Goal: Task Accomplishment & Management: Manage account settings

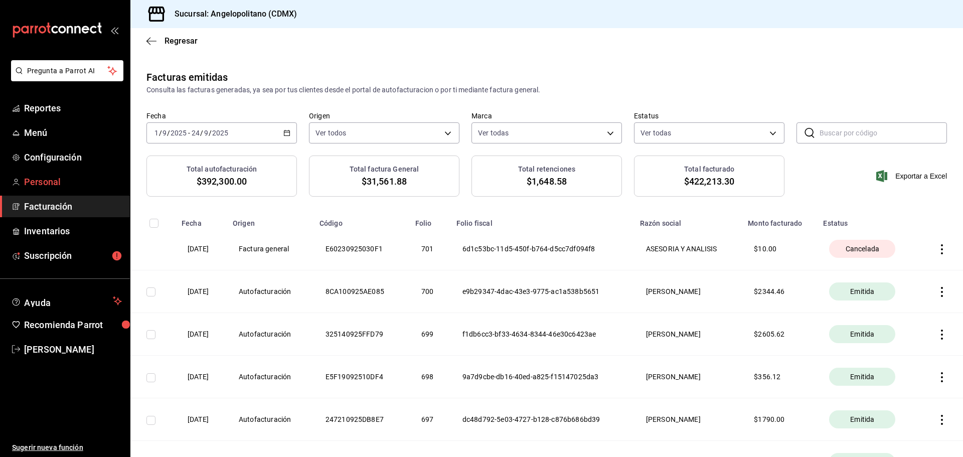
scroll to position [151, 0]
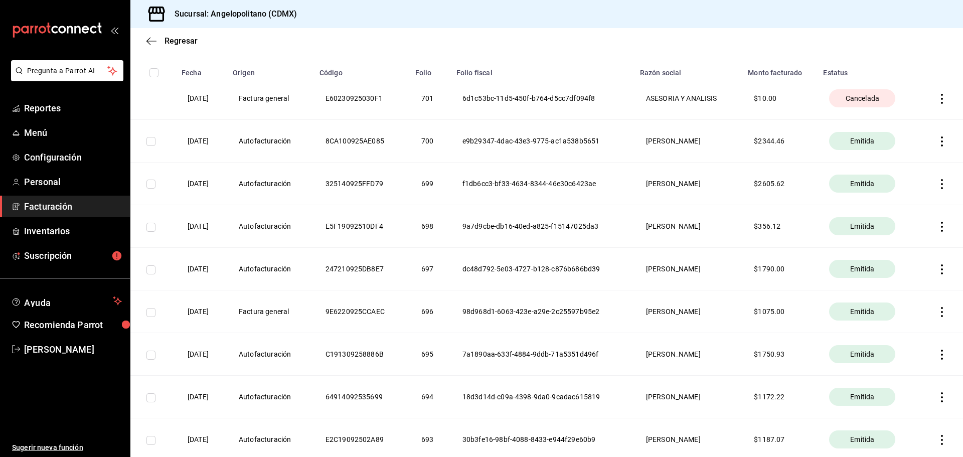
click at [46, 210] on span "Facturación" at bounding box center [73, 207] width 98 height 14
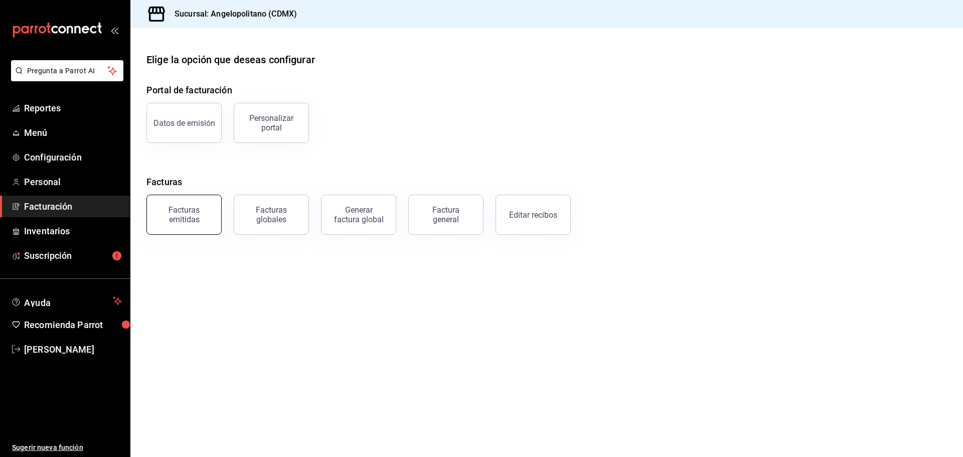
click at [192, 210] on div "Facturas emitidas" at bounding box center [184, 214] width 62 height 19
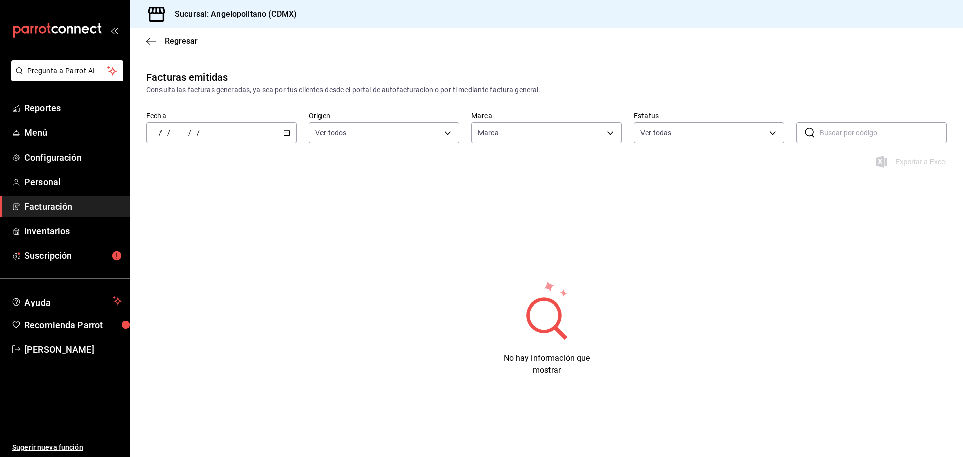
type input "e7b7265c-889c-41a5-bb0c-0e62bdb51750"
click at [288, 129] on div "/ / - / /" at bounding box center [222, 132] width 151 height 21
click at [177, 231] on span "Mes actual" at bounding box center [194, 231] width 78 height 11
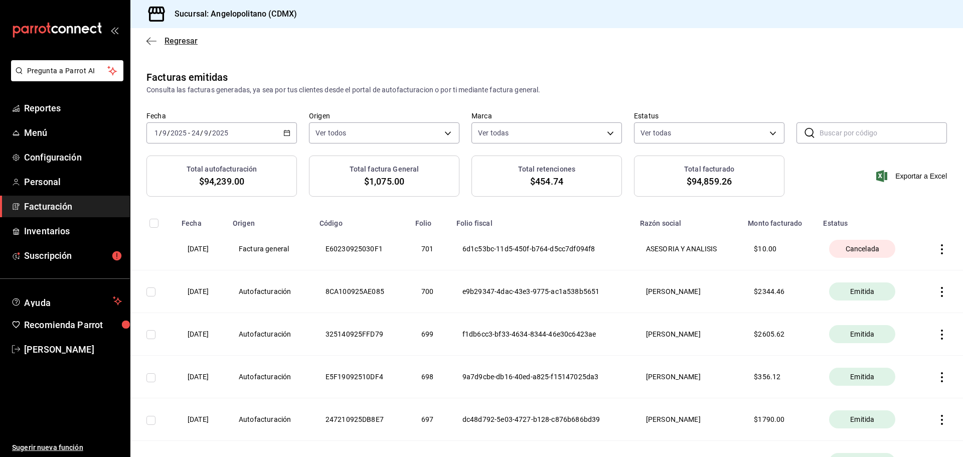
click at [148, 41] on icon "button" at bounding box center [152, 41] width 10 height 9
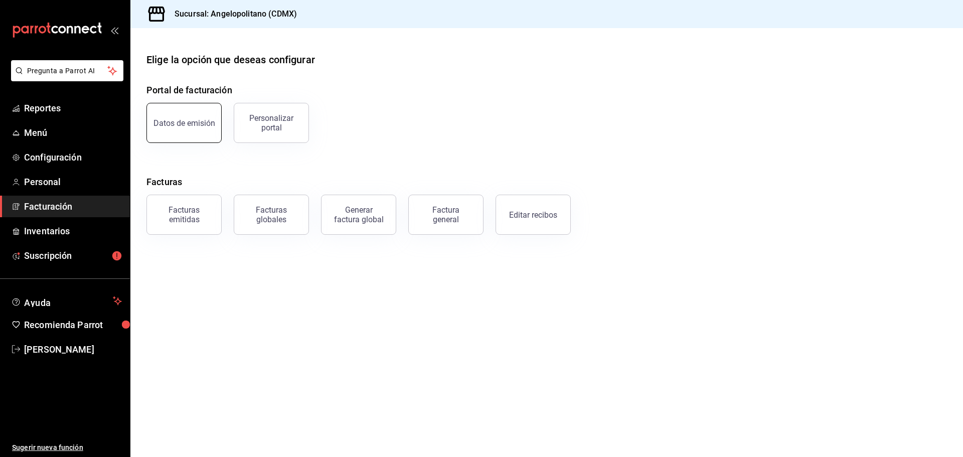
click at [185, 124] on div "Datos de emisión" at bounding box center [185, 123] width 62 height 10
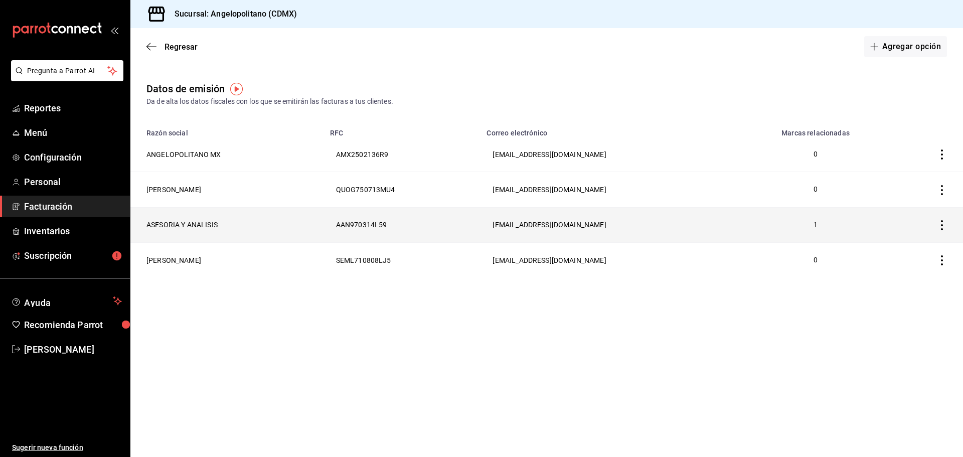
click at [797, 231] on th "1" at bounding box center [815, 224] width 151 height 35
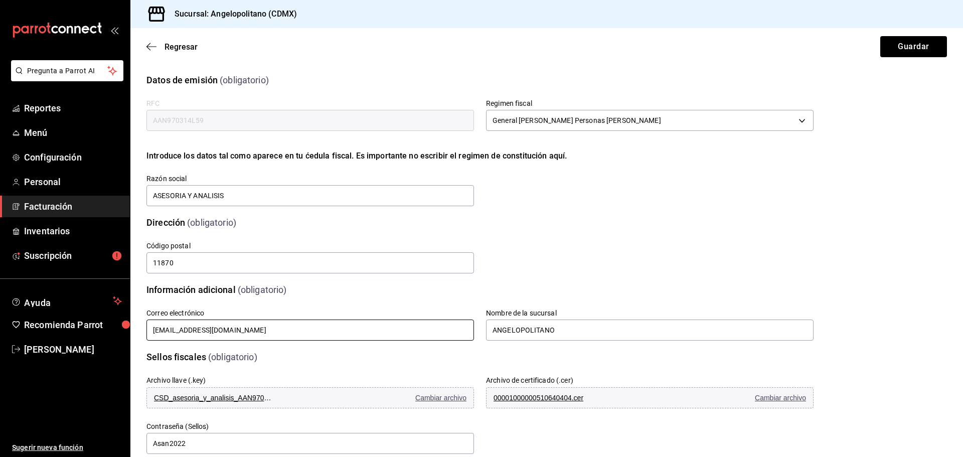
scroll to position [121, 0]
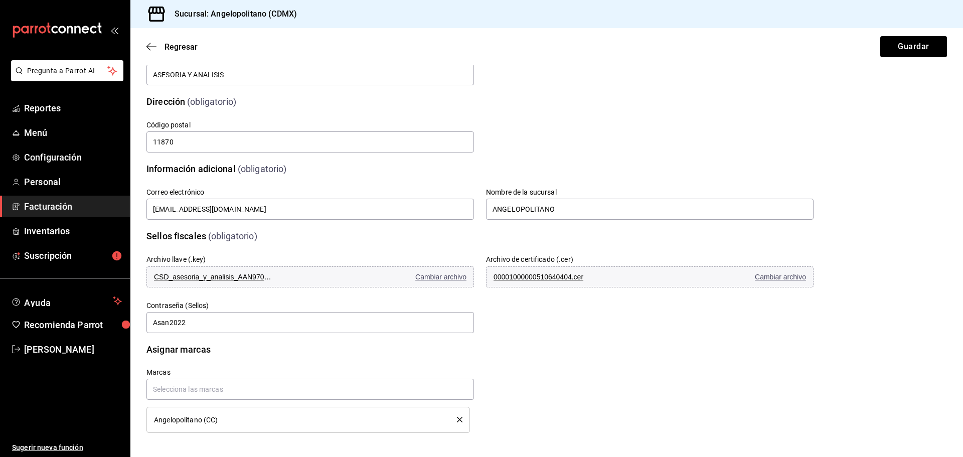
click at [249, 418] on div "Angelopolitano (CC)" at bounding box center [298, 420] width 288 height 7
click at [457, 418] on icon "delete" at bounding box center [460, 420] width 6 height 6
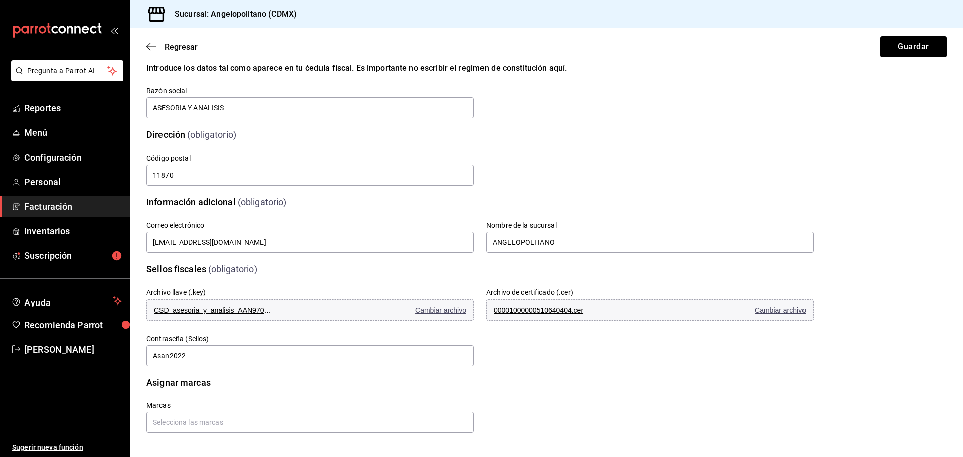
scroll to position [88, 0]
click at [891, 50] on button "Guardar" at bounding box center [914, 46] width 67 height 21
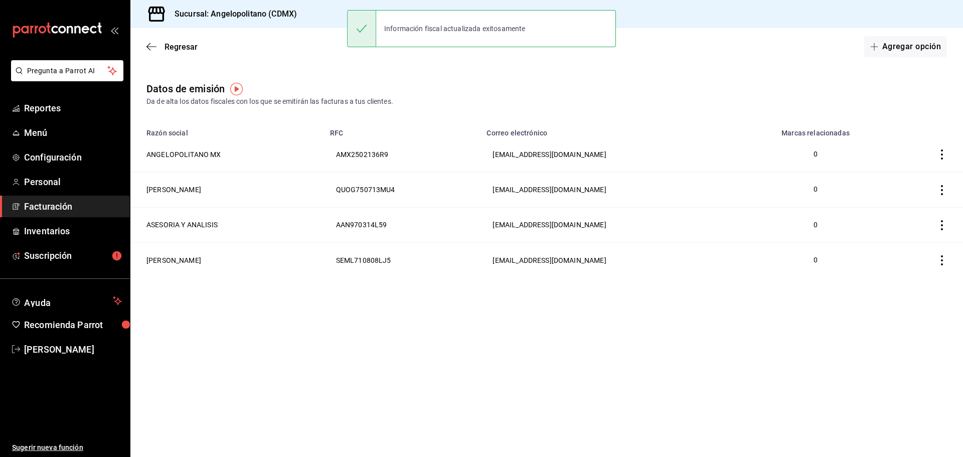
click at [244, 266] on th "[PERSON_NAME]" at bounding box center [227, 259] width 194 height 35
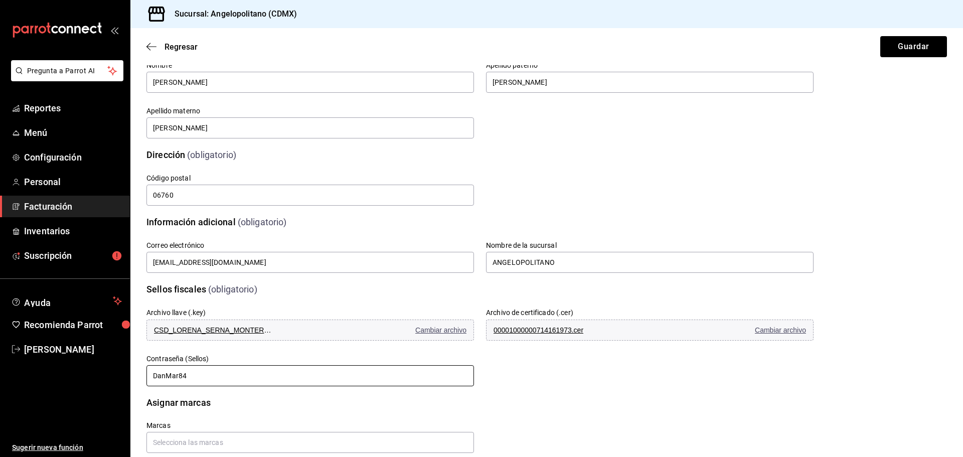
scroll to position [134, 0]
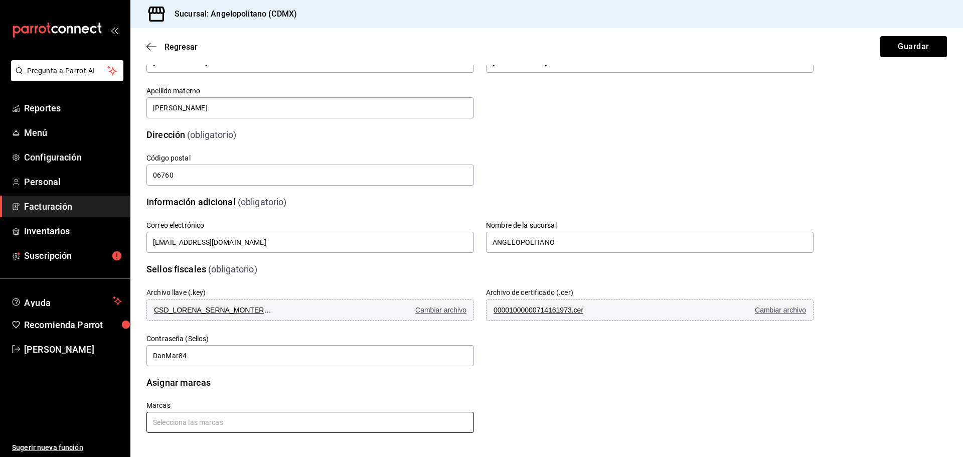
click at [313, 422] on input "text" at bounding box center [311, 422] width 328 height 21
click at [296, 403] on li "Angelopolitano (CC)" at bounding box center [309, 399] width 325 height 17
drag, startPoint x: 572, startPoint y: 406, endPoint x: 563, endPoint y: 405, distance: 9.5
click at [573, 406] on div "Marcas Angelopolitano (CC)" at bounding box center [468, 421] width 692 height 89
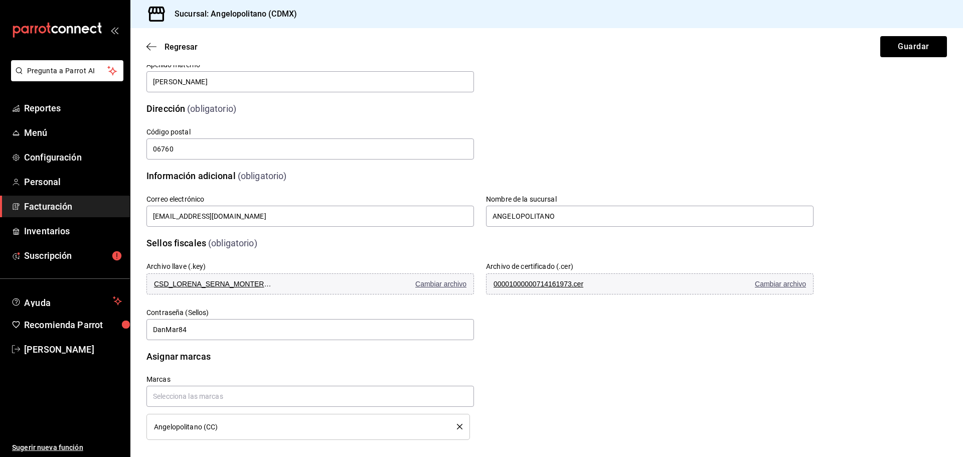
scroll to position [167, 0]
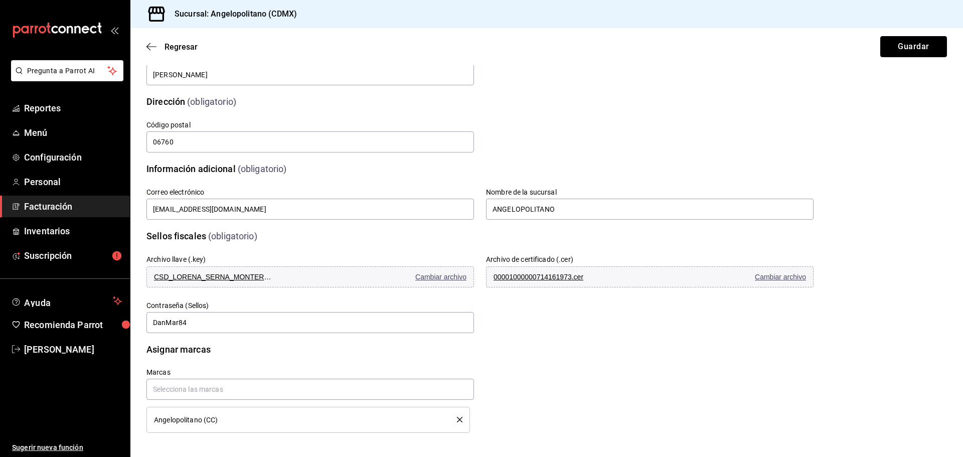
click at [887, 43] on button "Guardar" at bounding box center [914, 46] width 67 height 21
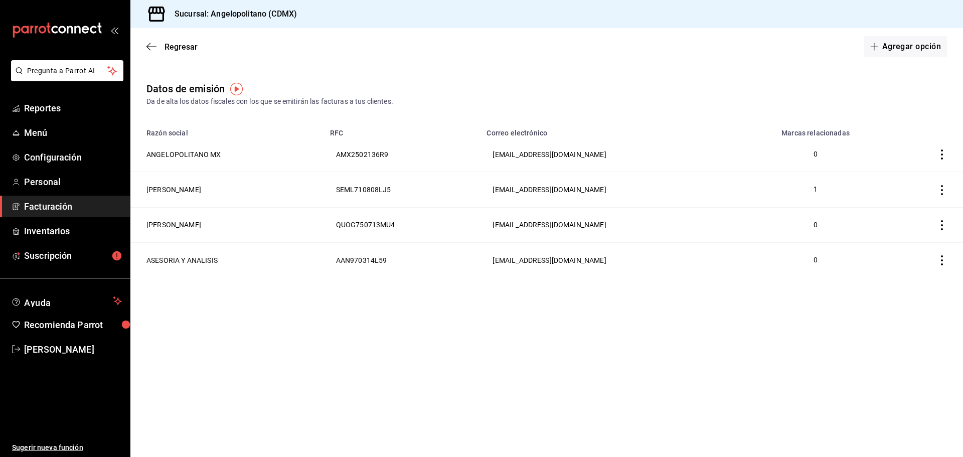
click at [433, 385] on main "Regresar Agregar opción Datos de emisión Da de alta los datos fiscales con los …" at bounding box center [546, 242] width 833 height 429
click at [421, 339] on main "Regresar Agregar opción Datos de emisión Da de alta los datos fiscales con los …" at bounding box center [546, 242] width 833 height 429
click at [28, 112] on span "Reportes" at bounding box center [73, 108] width 98 height 14
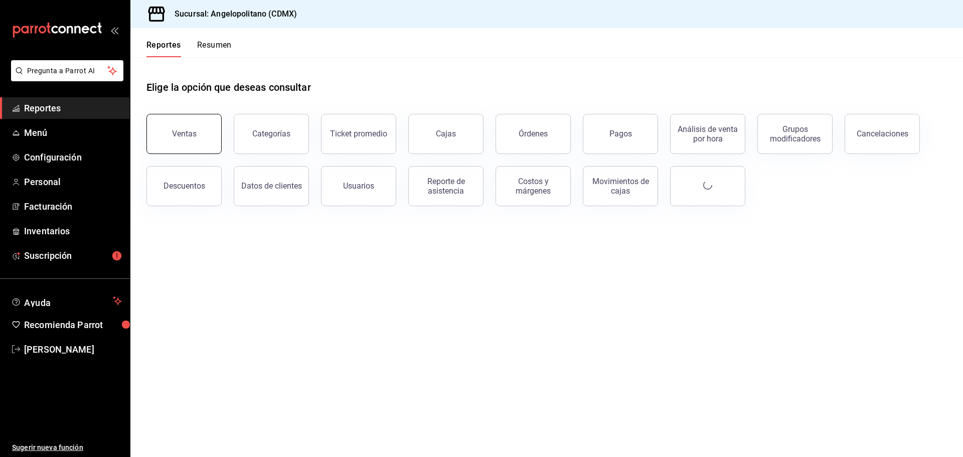
click at [212, 145] on button "Ventas" at bounding box center [184, 134] width 75 height 40
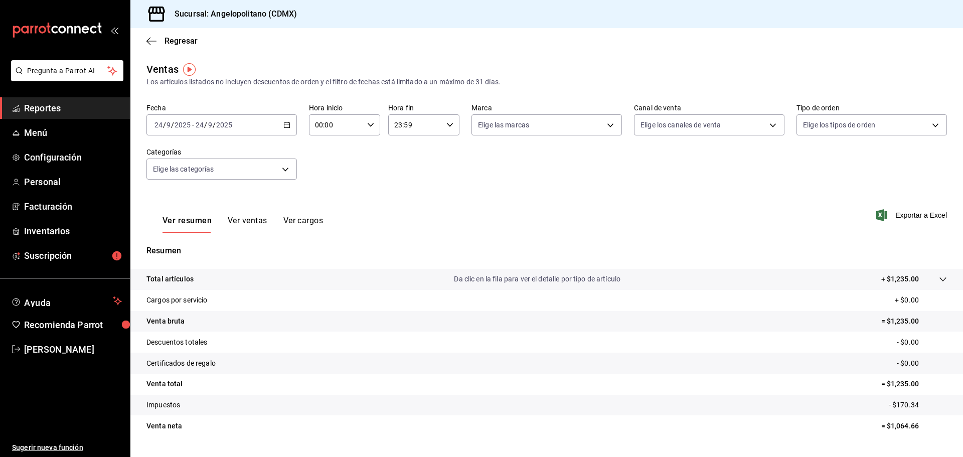
click at [284, 123] on icon "button" at bounding box center [287, 124] width 7 height 7
drag, startPoint x: 176, startPoint y: 177, endPoint x: 334, endPoint y: 168, distance: 157.8
click at [177, 177] on span "Ayer" at bounding box center [194, 178] width 78 height 11
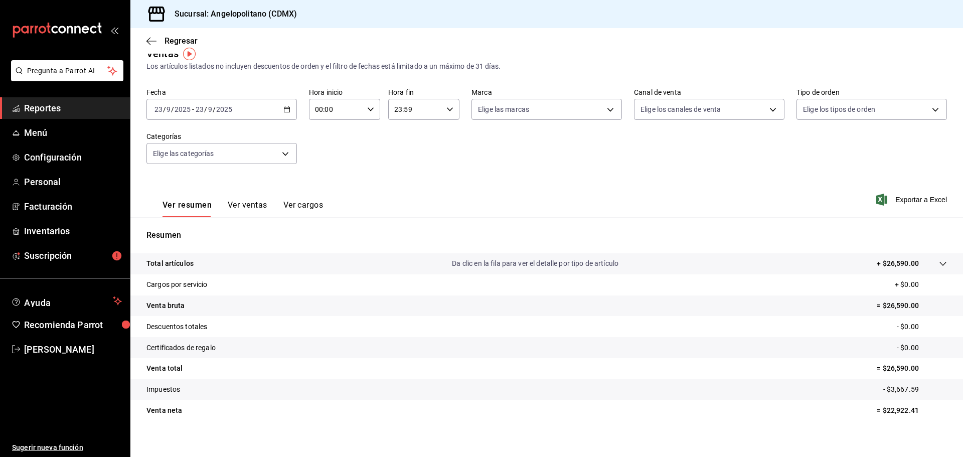
scroll to position [24, 0]
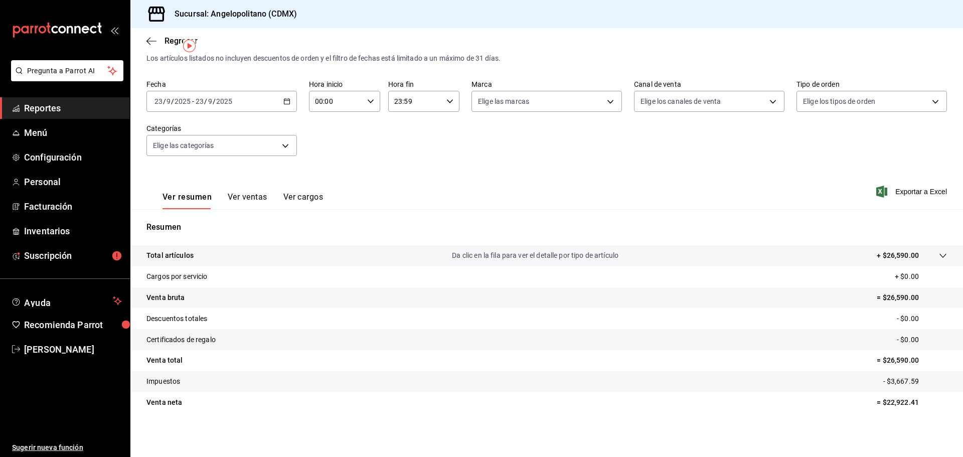
click at [368, 154] on div "Fecha [DATE] [DATE] - [DATE] [DATE] Hora inicio 00:00 Hora inicio Hora fin 23:5…" at bounding box center [547, 124] width 801 height 88
